Goal: Information Seeking & Learning: Check status

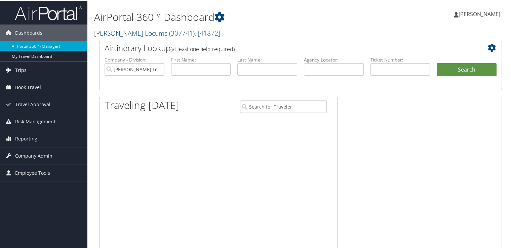
click at [24, 70] on span "Trips" at bounding box center [20, 69] width 11 height 17
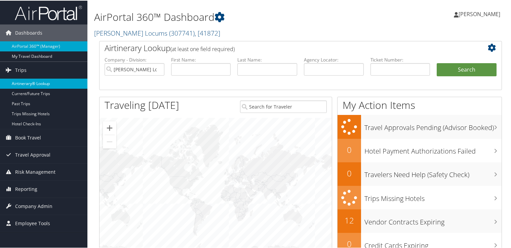
click at [41, 85] on link "Airtinerary® Lookup" at bounding box center [43, 83] width 87 height 10
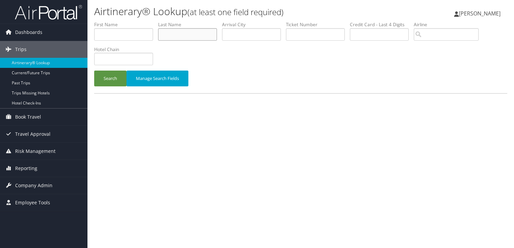
click at [188, 30] on input "text" at bounding box center [187, 34] width 59 height 12
click at [94, 71] on button "Search" at bounding box center [110, 79] width 32 height 16
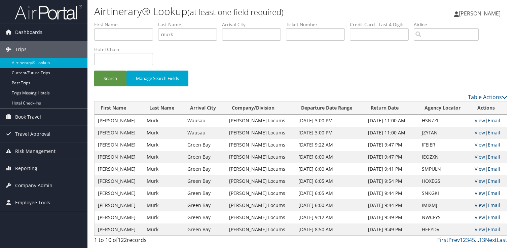
click at [476, 170] on link "View" at bounding box center [480, 169] width 10 height 6
click at [477, 170] on link "View" at bounding box center [480, 169] width 10 height 6
click at [171, 34] on input "murk" at bounding box center [187, 34] width 59 height 12
click at [94, 71] on button "Search" at bounding box center [110, 79] width 32 height 16
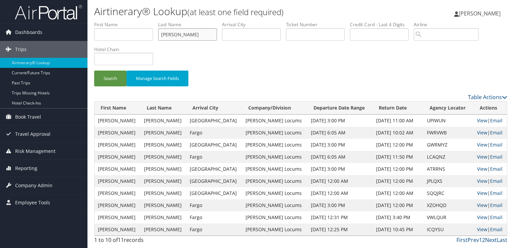
click at [172, 36] on input "vaughan" at bounding box center [187, 34] width 59 height 12
click at [94, 71] on button "Search" at bounding box center [110, 79] width 32 height 16
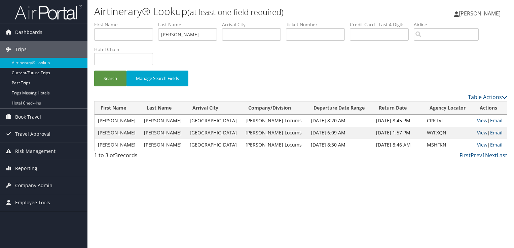
click at [480, 133] on link "View" at bounding box center [482, 133] width 10 height 6
click at [479, 145] on link "View" at bounding box center [482, 145] width 10 height 6
click at [179, 36] on input "bernier" at bounding box center [187, 34] width 59 height 12
click at [94, 71] on button "Search" at bounding box center [110, 79] width 32 height 16
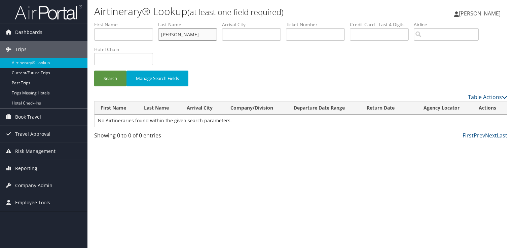
click at [174, 34] on input "irrizary" at bounding box center [187, 34] width 59 height 12
type input "ramos"
click at [94, 71] on button "Search" at bounding box center [110, 79] width 32 height 16
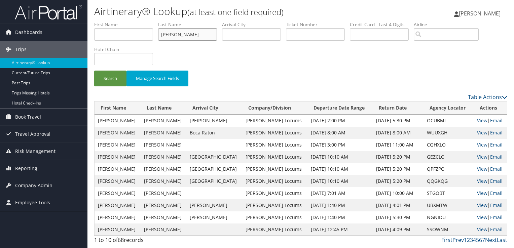
drag, startPoint x: 178, startPoint y: 33, endPoint x: 147, endPoint y: 36, distance: 31.4
click at [147, 21] on ul "First Name Last Name ramos Departure City Arrival City Company/Division Airport…" at bounding box center [300, 21] width 413 height 0
click at [147, 36] on input "text" at bounding box center [123, 34] width 59 height 12
type input "carmen"
click at [94, 71] on button "Search" at bounding box center [110, 79] width 32 height 16
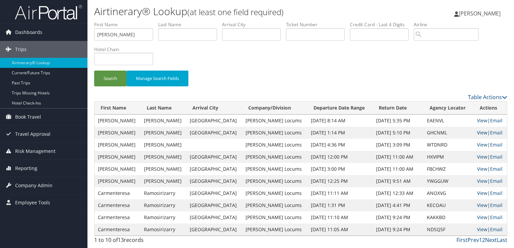
click at [479, 134] on link "View" at bounding box center [482, 133] width 10 height 6
drag, startPoint x: 135, startPoint y: 35, endPoint x: 45, endPoint y: 34, distance: 89.8
click at [45, 34] on div "Dashboards AirPortal 360™ (Manager) My Travel Dashboard Trips Airtinerary® Look…" at bounding box center [257, 124] width 514 height 248
type input "barton"
click at [94, 71] on button "Search" at bounding box center [110, 79] width 32 height 16
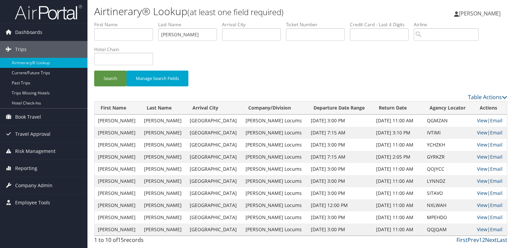
click at [349, 51] on div "Search Manage Search Fields" at bounding box center [300, 57] width 423 height 72
click at [480, 131] on link "View" at bounding box center [482, 133] width 10 height 6
click at [170, 34] on input "barton" at bounding box center [187, 34] width 59 height 12
click at [94, 71] on button "Search" at bounding box center [110, 79] width 32 height 16
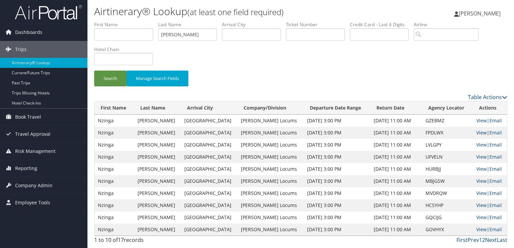
click at [476, 134] on link "View" at bounding box center [481, 133] width 10 height 6
click at [179, 32] on input "robertson" at bounding box center [187, 34] width 59 height 12
type input "shih"
click at [94, 71] on button "Search" at bounding box center [110, 79] width 32 height 16
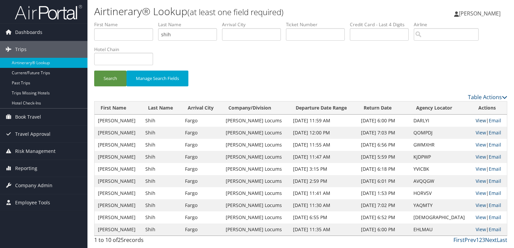
click at [480, 120] on link "View" at bounding box center [481, 120] width 10 height 6
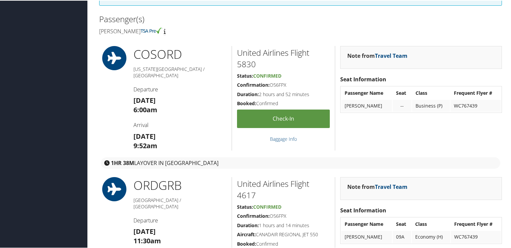
scroll to position [101, 0]
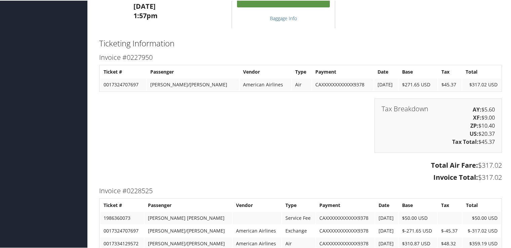
scroll to position [303, 0]
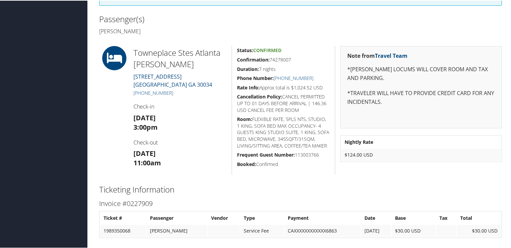
scroll to position [67, 0]
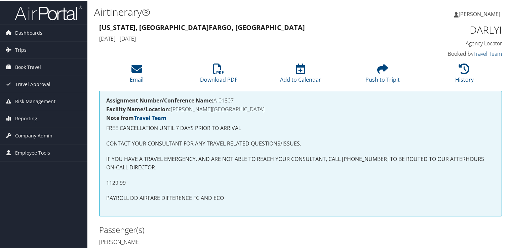
drag, startPoint x: 236, startPoint y: 100, endPoint x: 215, endPoint y: 102, distance: 21.0
click at [215, 102] on h4 "Assignment Number/Conference Name: A-01807" at bounding box center [300, 99] width 389 height 5
copy h4 "A-01807"
